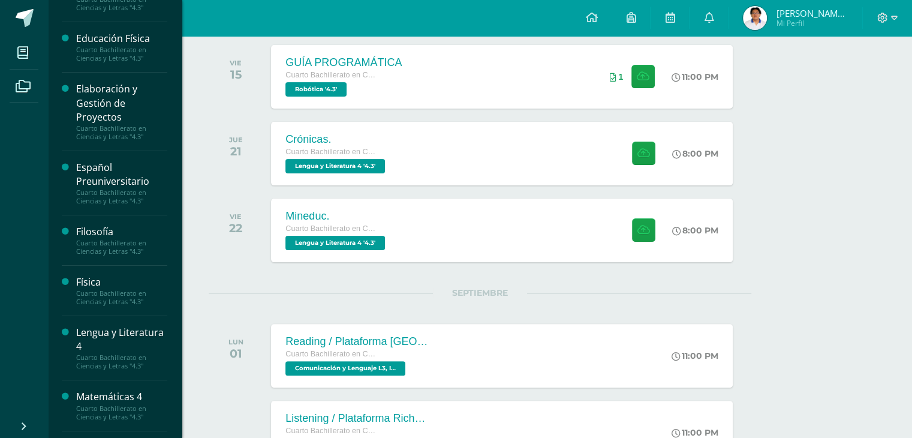
scroll to position [71, 0]
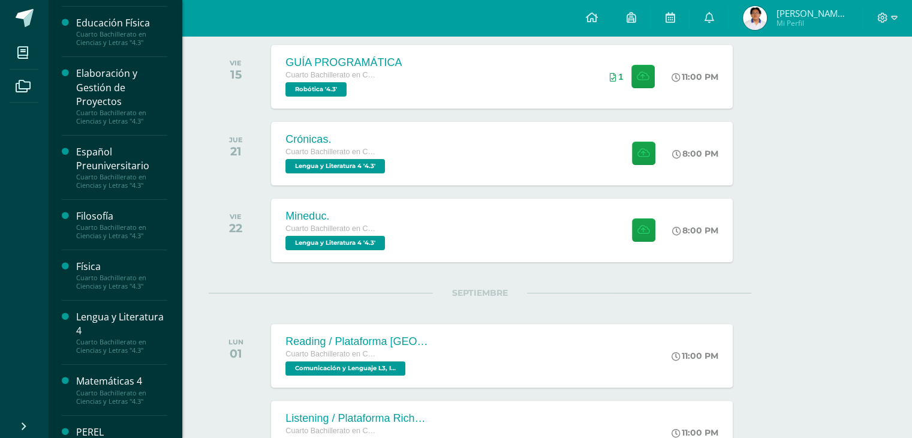
click at [127, 260] on div "Física" at bounding box center [121, 267] width 91 height 14
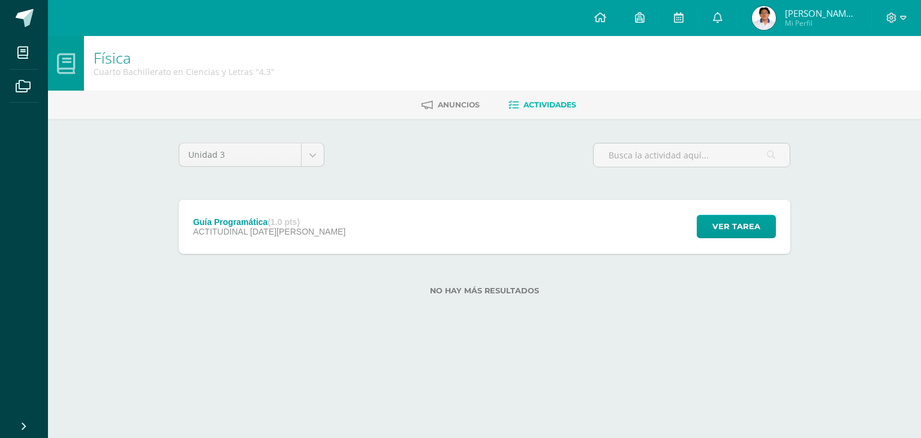
click at [285, 247] on div "Guía Programática (1.0 pts) ACTITUDINAL 08 de Agosto" at bounding box center [269, 227] width 181 height 54
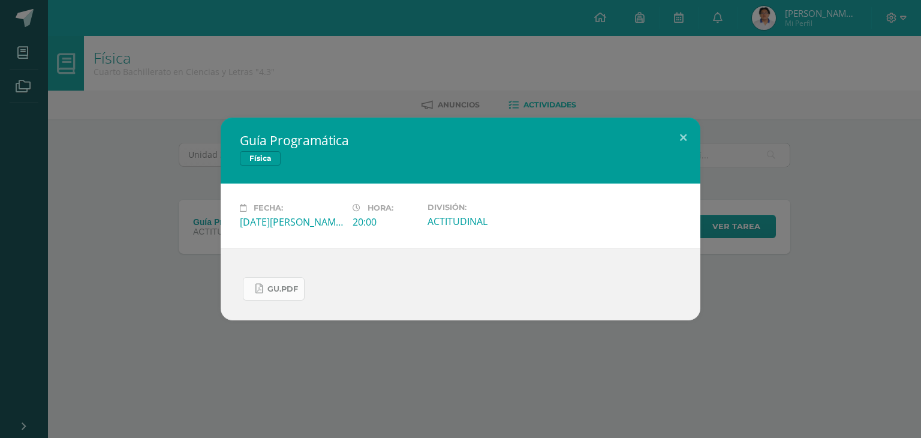
click at [274, 284] on span "Gu.pdf" at bounding box center [282, 289] width 31 height 10
